Goal: Task Accomplishment & Management: Manage account settings

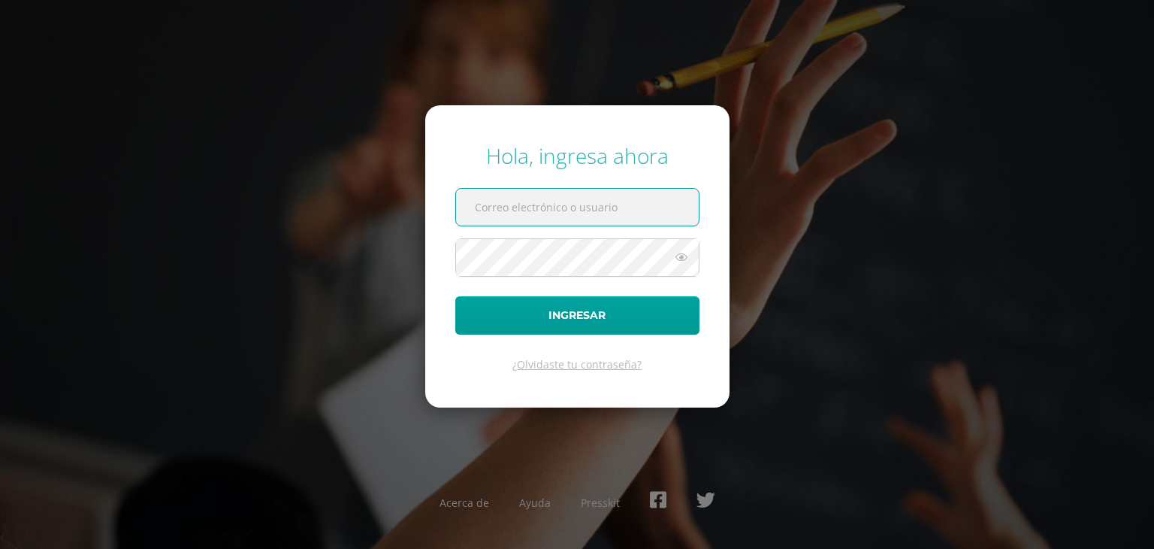
click at [538, 220] on input "text" at bounding box center [577, 207] width 243 height 37
type input "[PERSON_NAME][EMAIL_ADDRESS][DOMAIN_NAME]"
click at [455, 296] on button "Ingresar" at bounding box center [577, 315] width 244 height 38
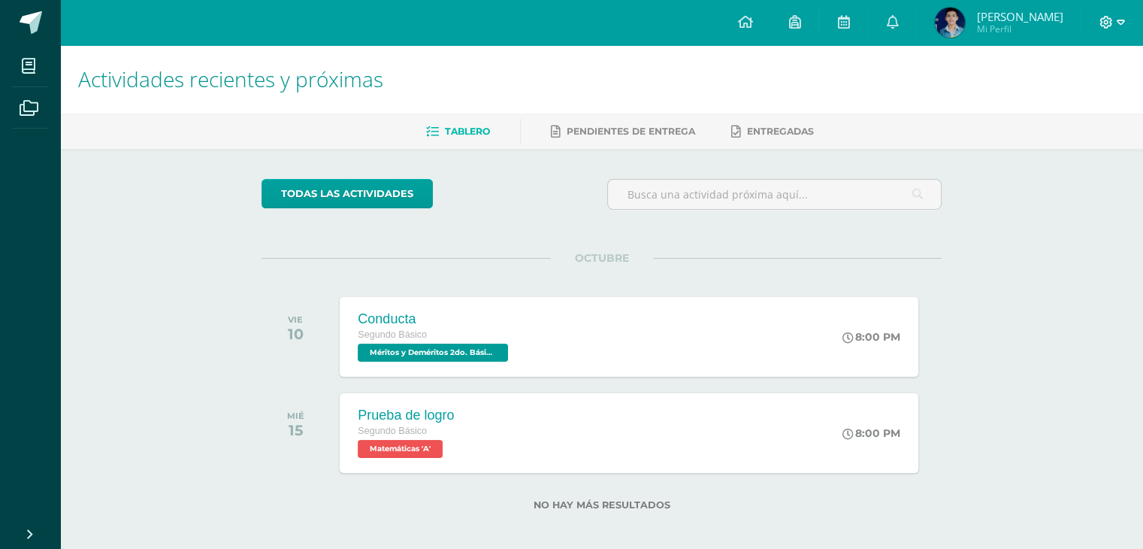
click at [1112, 20] on icon at bounding box center [1106, 22] width 13 height 13
click at [1081, 107] on span "Cerrar sesión" at bounding box center [1074, 102] width 68 height 14
